Goal: Task Accomplishment & Management: Use online tool/utility

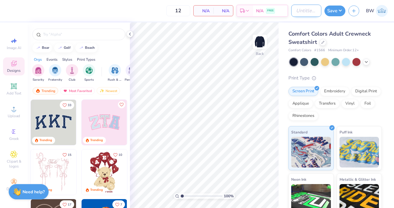
click at [301, 10] on input "Design Title" at bounding box center [306, 11] width 30 height 12
type input "AKPsi exec crewneck fall 25"
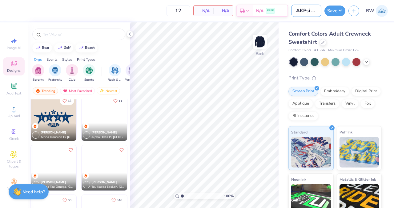
scroll to position [353, 0]
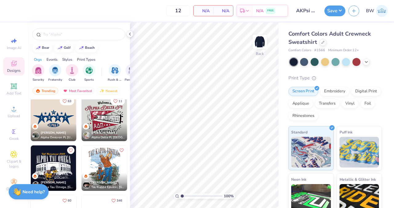
click at [60, 124] on div "[PERSON_NAME] Alpha Omicron Pi, [US_STATE] A&M University" at bounding box center [54, 133] width 46 height 18
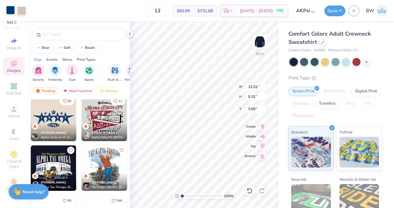
click at [10, 12] on div at bounding box center [10, 10] width 9 height 9
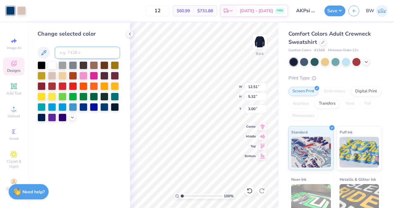
click at [68, 57] on input at bounding box center [87, 53] width 65 height 12
click at [42, 97] on div at bounding box center [42, 96] width 8 height 8
click at [20, 10] on div at bounding box center [21, 10] width 9 height 9
click at [52, 69] on div at bounding box center [52, 65] width 8 height 8
click at [41, 96] on div at bounding box center [42, 96] width 8 height 8
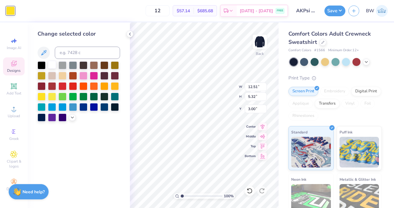
click at [53, 65] on div at bounding box center [52, 65] width 8 height 8
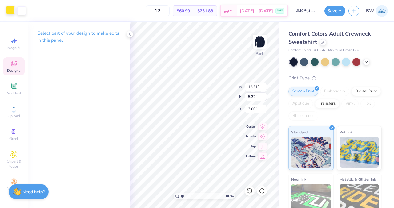
click at [10, 12] on div at bounding box center [10, 10] width 9 height 9
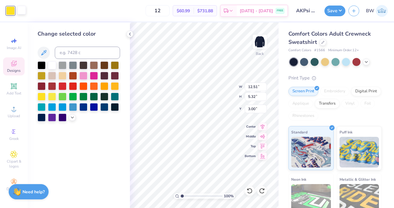
click at [23, 10] on div at bounding box center [21, 10] width 9 height 9
click at [74, 65] on div at bounding box center [73, 65] width 8 height 8
click at [9, 14] on div at bounding box center [10, 10] width 9 height 9
click at [51, 68] on div at bounding box center [52, 65] width 8 height 8
click at [95, 107] on div at bounding box center [94, 107] width 8 height 8
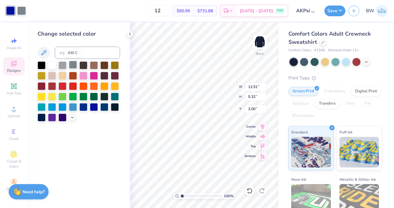
click at [74, 65] on div at bounding box center [73, 65] width 8 height 8
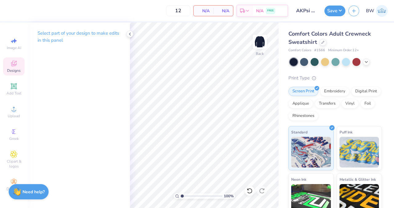
click at [13, 69] on span "Designs" at bounding box center [14, 70] width 14 height 5
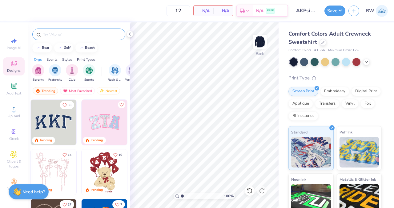
click at [63, 34] on input "text" at bounding box center [81, 34] width 79 height 6
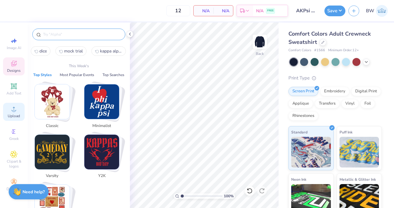
click at [12, 117] on span "Upload" at bounding box center [14, 116] width 12 height 5
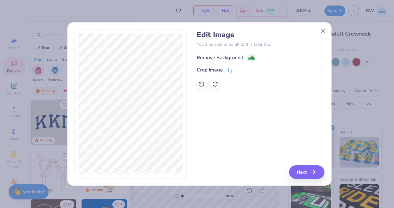
click at [246, 58] on div "Remove Background" at bounding box center [225, 58] width 58 height 8
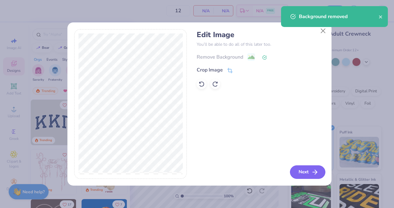
click at [304, 174] on button "Next" at bounding box center [307, 173] width 35 height 14
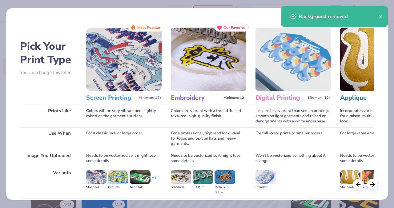
scroll to position [67, 0]
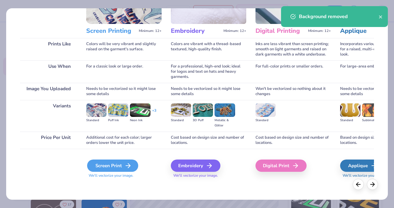
click at [111, 164] on div "Screen Print" at bounding box center [112, 166] width 51 height 12
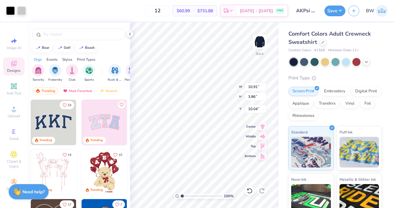
type input "10.91"
type input "3.86"
type input "4.17"
click at [15, 85] on icon at bounding box center [13, 86] width 5 height 5
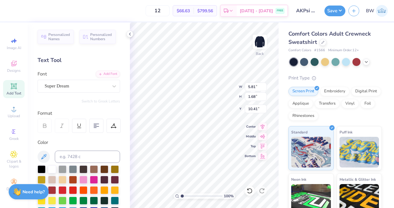
scroll to position [5, 3]
type textarea "Zeta Lambda Chapter"
click at [73, 88] on div "Super Dream" at bounding box center [76, 86] width 65 height 10
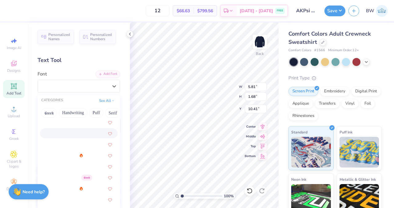
scroll to position [190, 0]
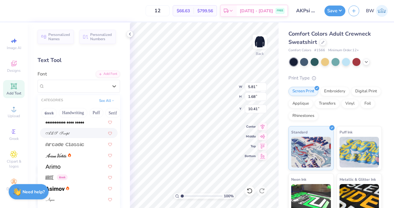
click at [75, 133] on div at bounding box center [79, 133] width 66 height 6
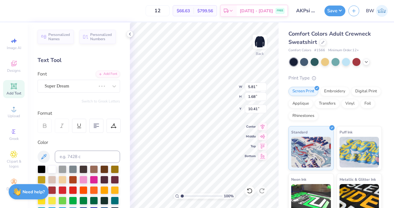
scroll to position [5, 3]
click at [65, 83] on div "ALS Script" at bounding box center [76, 86] width 65 height 10
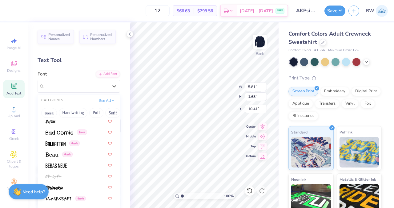
scroll to position [295, 0]
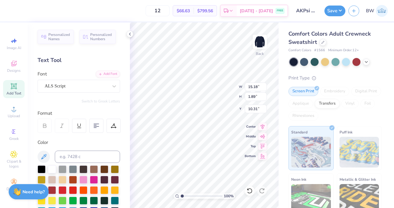
type input "15.18"
type input "1.89"
type input "10.31"
type input "10.91"
type input "3.86"
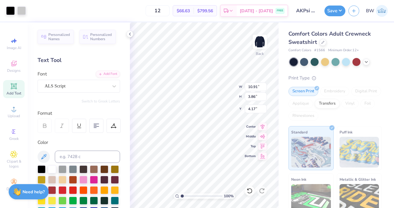
type input "5.04"
type input "15.18"
type input "1.89"
type input "10.31"
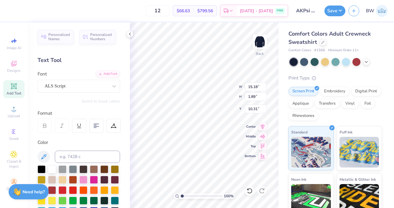
type input "11.60"
type input "1.44"
type input "3.31"
type input "8.34"
type input "1.04"
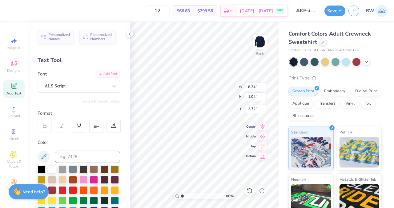
type input "3.61"
click at [68, 85] on div "ALS Script" at bounding box center [76, 86] width 65 height 10
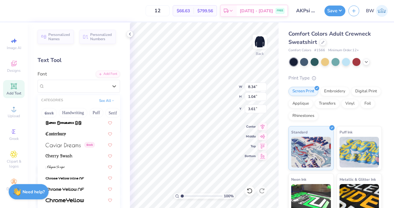
scroll to position [675, 0]
click at [69, 142] on span at bounding box center [63, 145] width 35 height 6
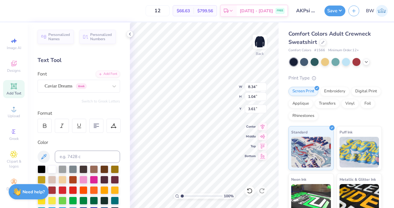
type input "10.67"
type input "1.00"
type input "3.63"
click at [109, 85] on div at bounding box center [114, 86] width 11 height 11
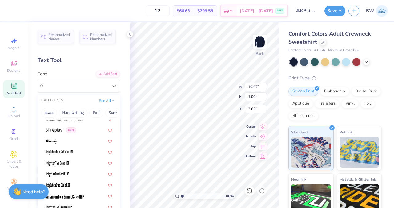
scroll to position [459, 0]
click at [58, 131] on img at bounding box center [54, 130] width 17 height 4
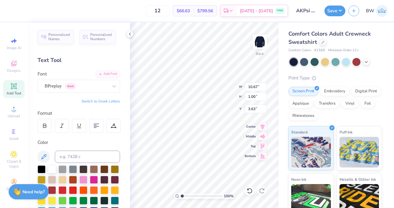
type input "10.07"
type input "1.04"
type input "3.61"
click at [84, 89] on div at bounding box center [76, 86] width 63 height 8
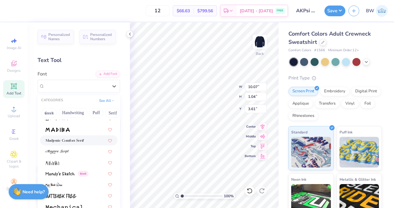
scroll to position [2176, 0]
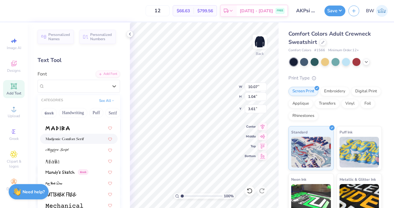
click at [77, 141] on img at bounding box center [65, 139] width 38 height 4
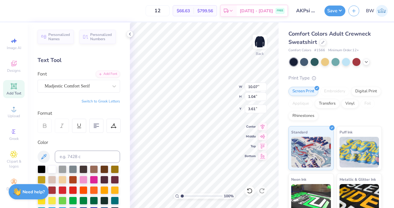
type input "13.40"
type input "1.34"
type input "3.46"
type input "8.28"
type input "0.83"
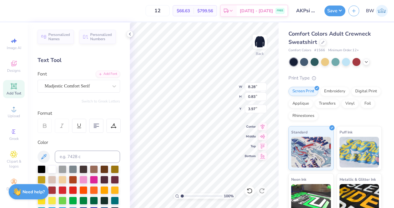
type input "3.69"
click at [21, 13] on div at bounding box center [21, 10] width 9 height 9
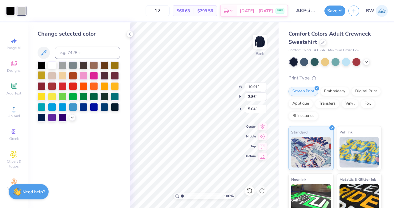
click at [43, 75] on div at bounding box center [42, 75] width 8 height 8
click at [9, 12] on div at bounding box center [10, 10] width 9 height 9
click at [52, 67] on div at bounding box center [52, 65] width 8 height 8
click at [73, 62] on div at bounding box center [73, 65] width 8 height 8
click at [106, 106] on div at bounding box center [104, 107] width 8 height 8
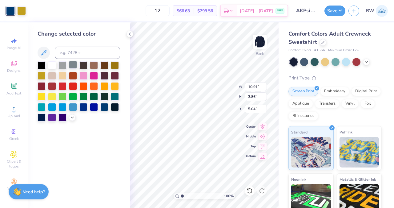
click at [73, 64] on div at bounding box center [73, 65] width 8 height 8
click at [63, 64] on div at bounding box center [62, 65] width 8 height 8
click at [39, 67] on div at bounding box center [42, 65] width 8 height 8
click at [113, 65] on div at bounding box center [115, 65] width 8 height 8
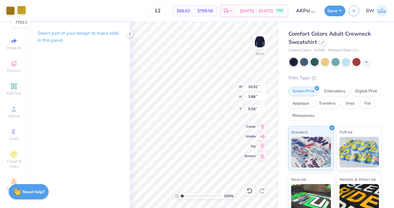
click at [19, 10] on div at bounding box center [21, 10] width 9 height 9
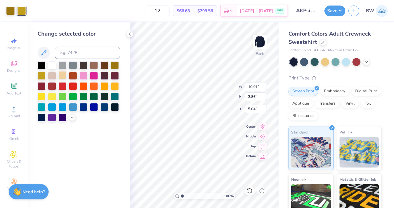
click at [62, 76] on div at bounding box center [62, 75] width 8 height 8
click at [10, 10] on div at bounding box center [10, 10] width 9 height 9
click at [38, 74] on div at bounding box center [42, 75] width 8 height 8
click at [21, 11] on div at bounding box center [21, 10] width 9 height 9
click at [116, 67] on div at bounding box center [115, 65] width 8 height 8
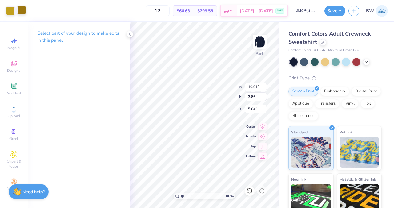
click at [18, 10] on div at bounding box center [21, 10] width 9 height 9
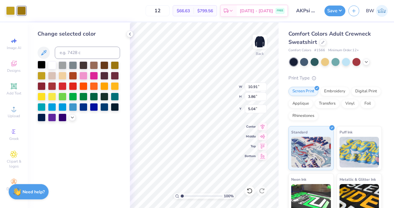
click at [41, 66] on div at bounding box center [42, 65] width 8 height 8
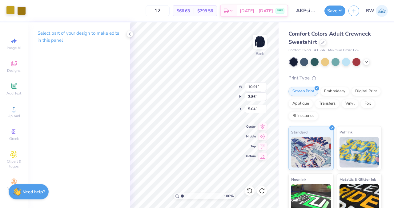
click at [9, 10] on div at bounding box center [10, 10] width 9 height 9
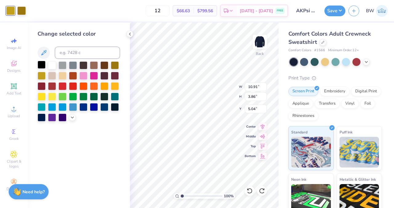
click at [42, 64] on div at bounding box center [42, 65] width 8 height 8
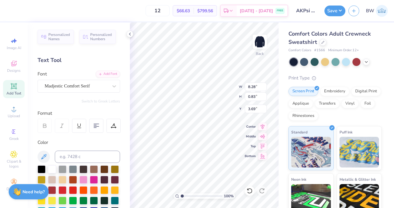
type input "6.58"
type input "0.66"
type input "3.79"
type input "10.91"
type input "3.86"
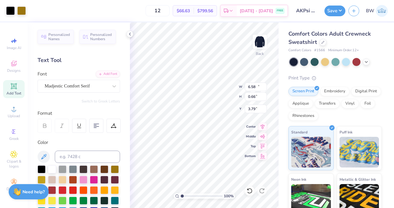
type input "5.04"
click at [10, 13] on div at bounding box center [10, 10] width 9 height 9
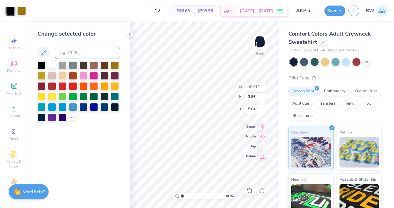
click at [55, 64] on div at bounding box center [52, 65] width 8 height 8
